Goal: Information Seeking & Learning: Learn about a topic

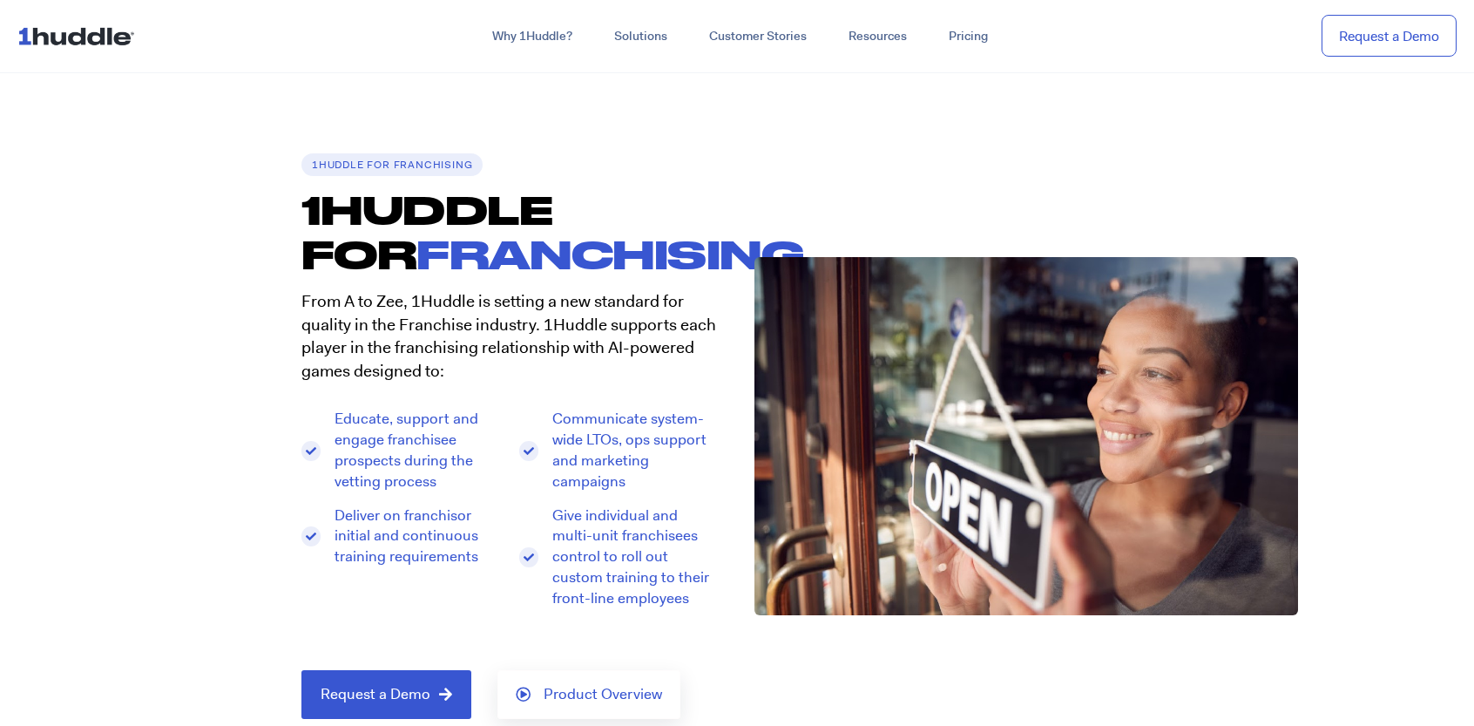
click at [62, 29] on img at bounding box center [79, 35] width 125 height 33
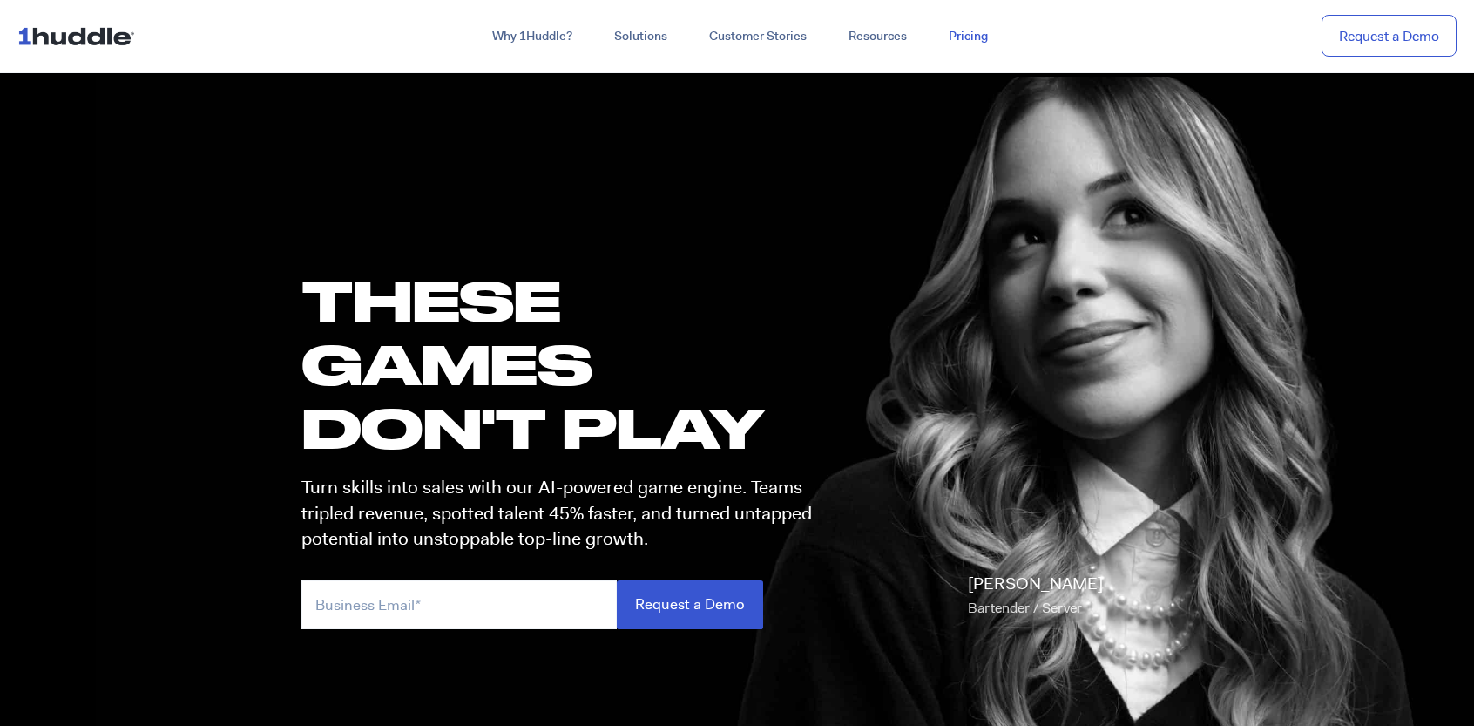
click at [974, 37] on link "Pricing" at bounding box center [968, 36] width 81 height 31
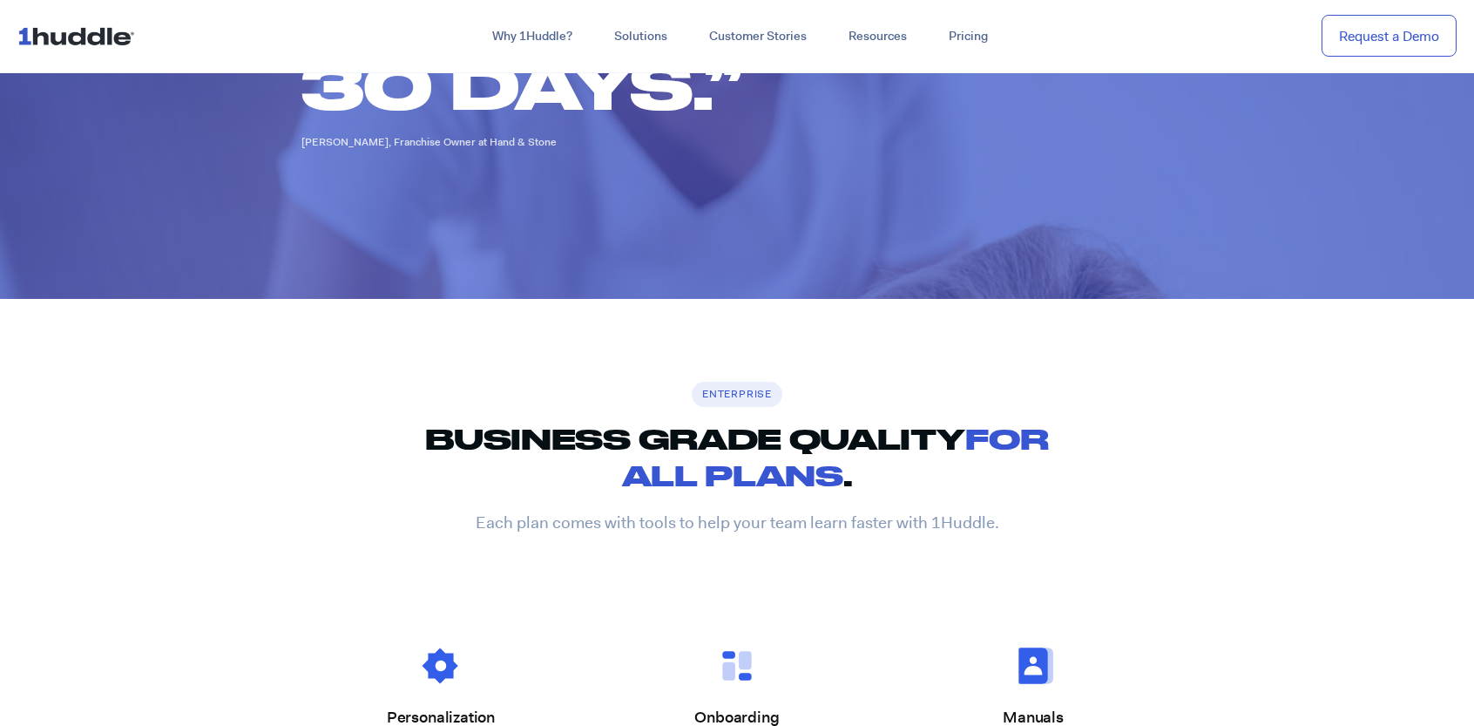
scroll to position [2179, 0]
